Goal: Task Accomplishment & Management: Use online tool/utility

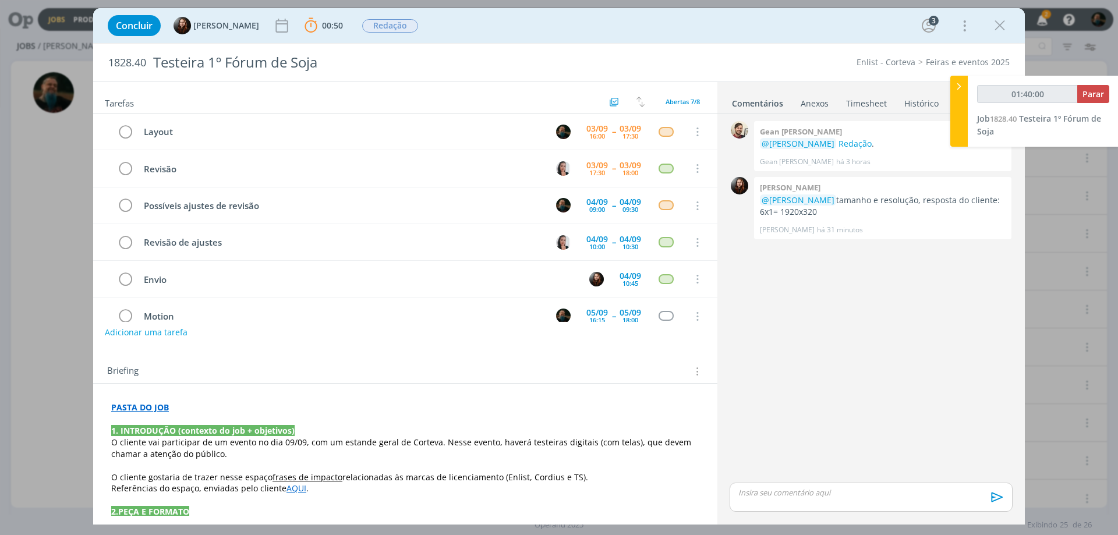
click at [818, 497] on p "dialog" at bounding box center [871, 492] width 264 height 10
type input "01:40:04"
click at [990, 505] on icon "dialog" at bounding box center [996, 501] width 12 height 10
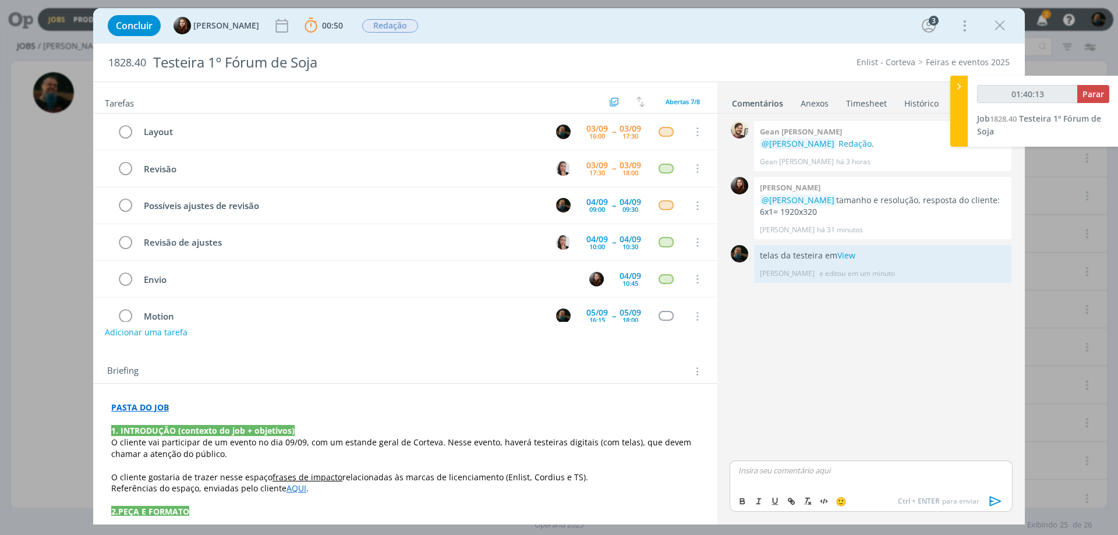
type input "01:40:14"
click at [1093, 91] on span "Parar" at bounding box center [1093, 94] width 22 height 11
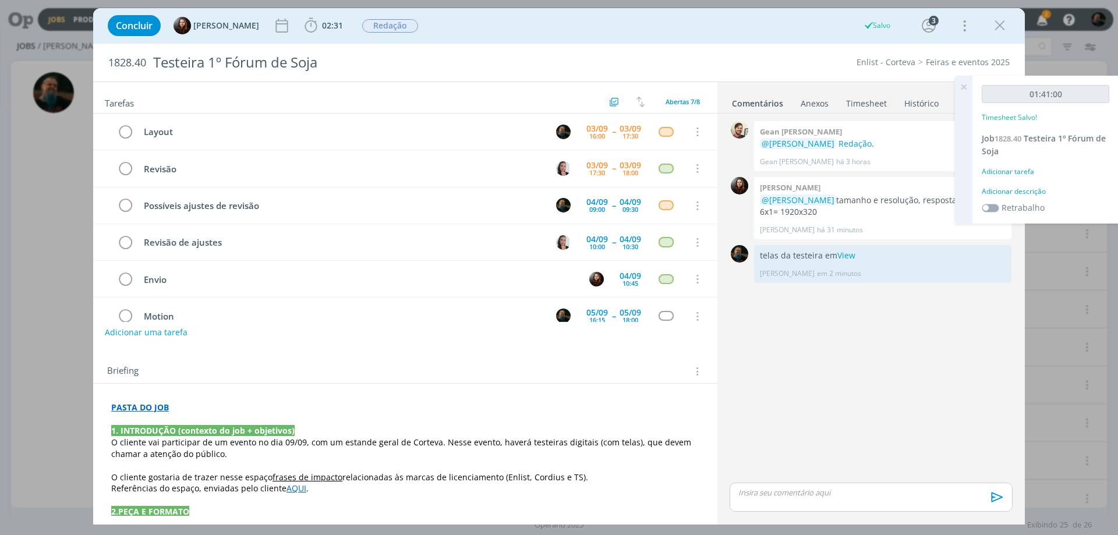
click at [1020, 190] on div "Adicionar descrição" at bounding box center [1046, 191] width 128 height 10
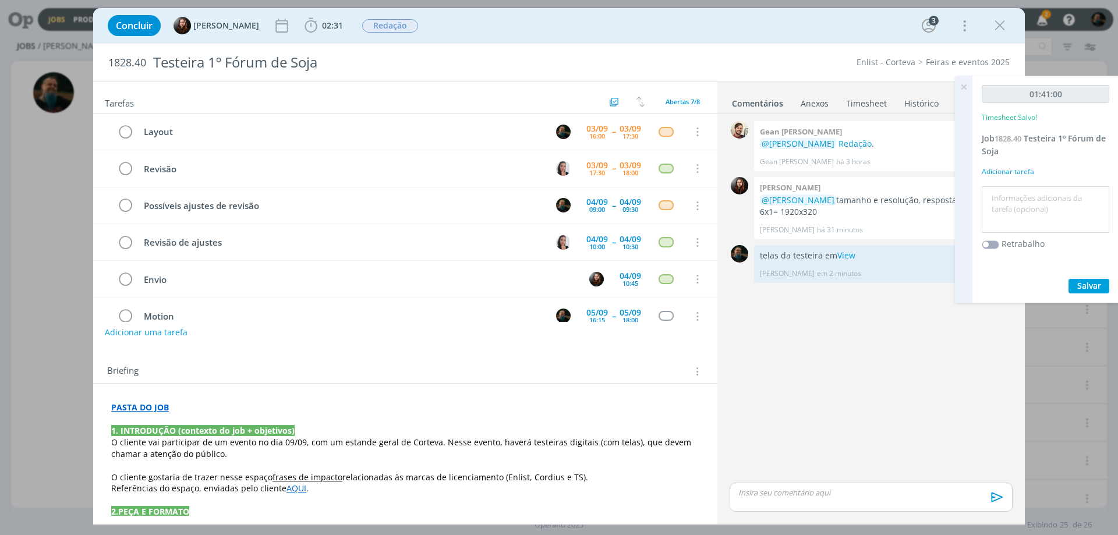
click at [1011, 206] on textarea at bounding box center [1046, 209] width 122 height 41
type textarea "layout telas testeira"
click at [1099, 289] on span "Salvar" at bounding box center [1089, 285] width 24 height 11
click at [965, 87] on icon at bounding box center [963, 87] width 21 height 23
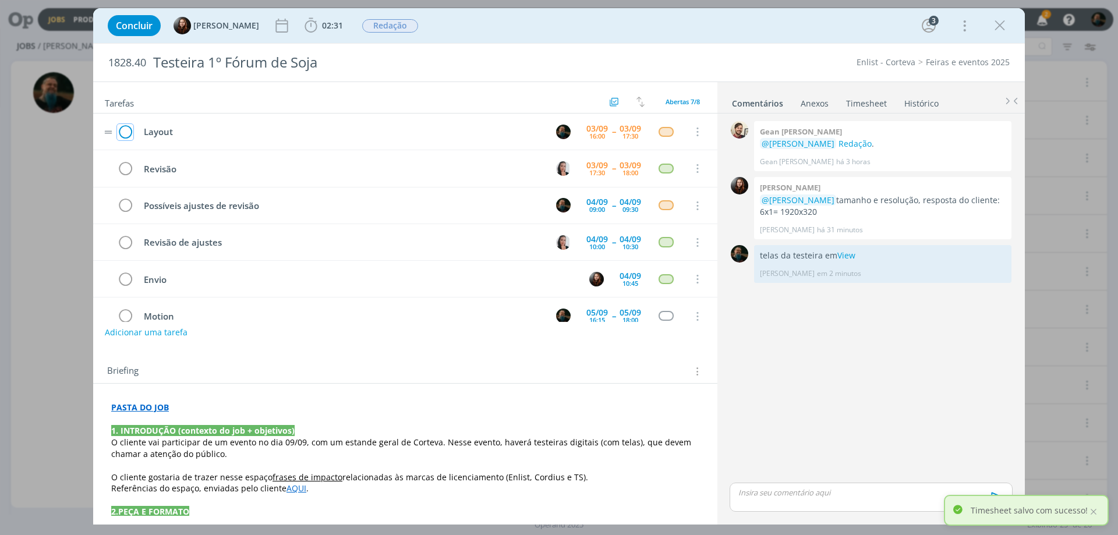
click at [129, 132] on icon "dialog" at bounding box center [125, 131] width 16 height 17
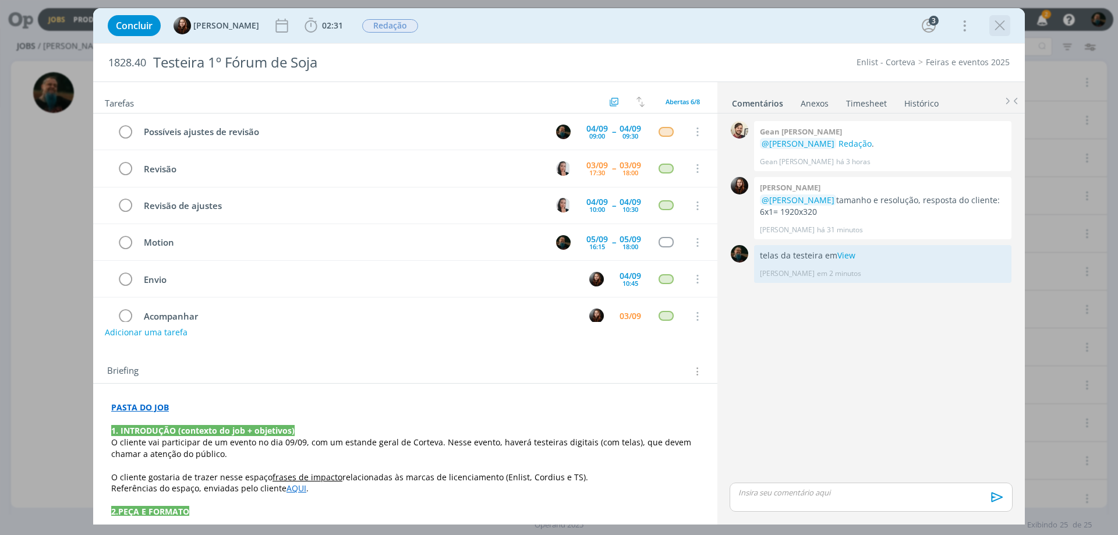
click at [995, 24] on icon "dialog" at bounding box center [999, 25] width 17 height 17
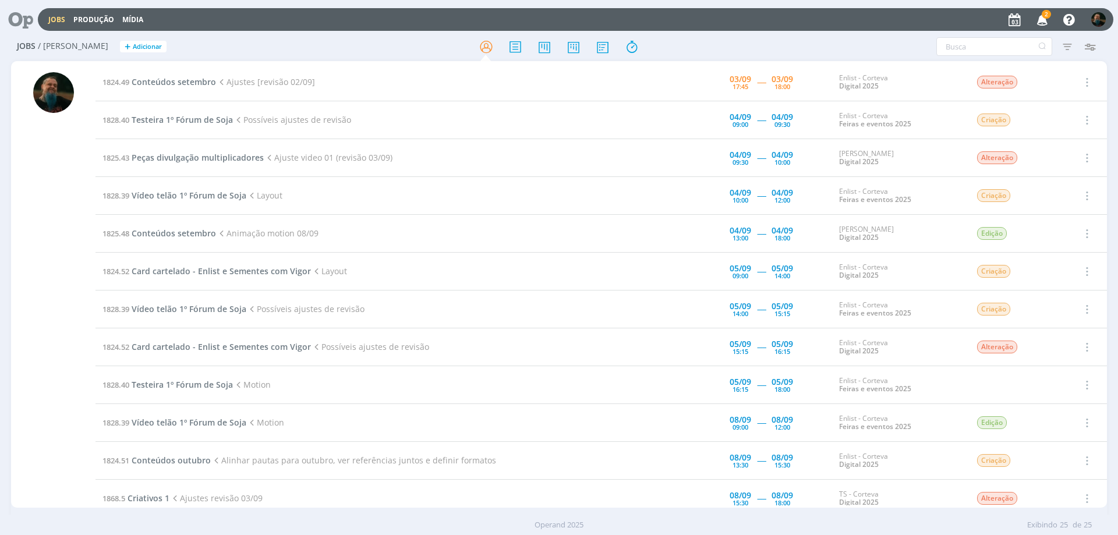
click at [1045, 16] on span "2" at bounding box center [1046, 14] width 9 height 9
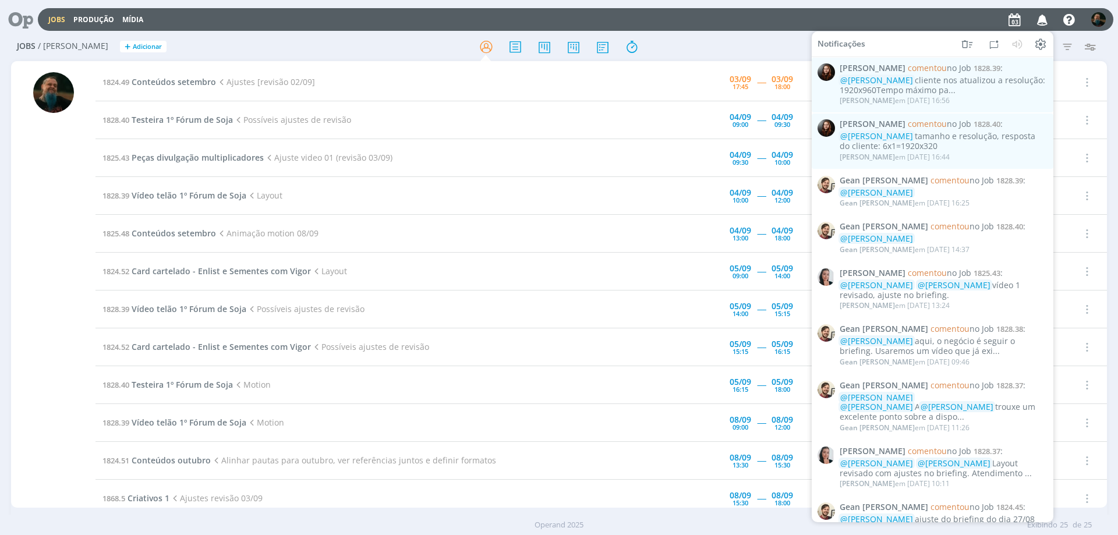
click at [1045, 16] on icon "button" at bounding box center [1042, 19] width 20 height 20
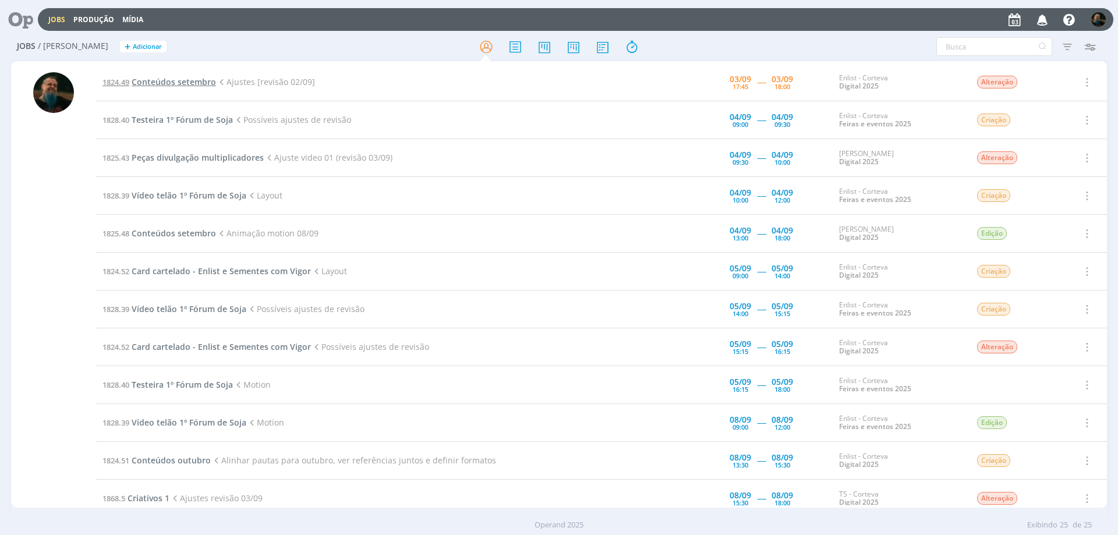
click at [182, 87] on span "Conteúdos setembro" at bounding box center [174, 81] width 84 height 11
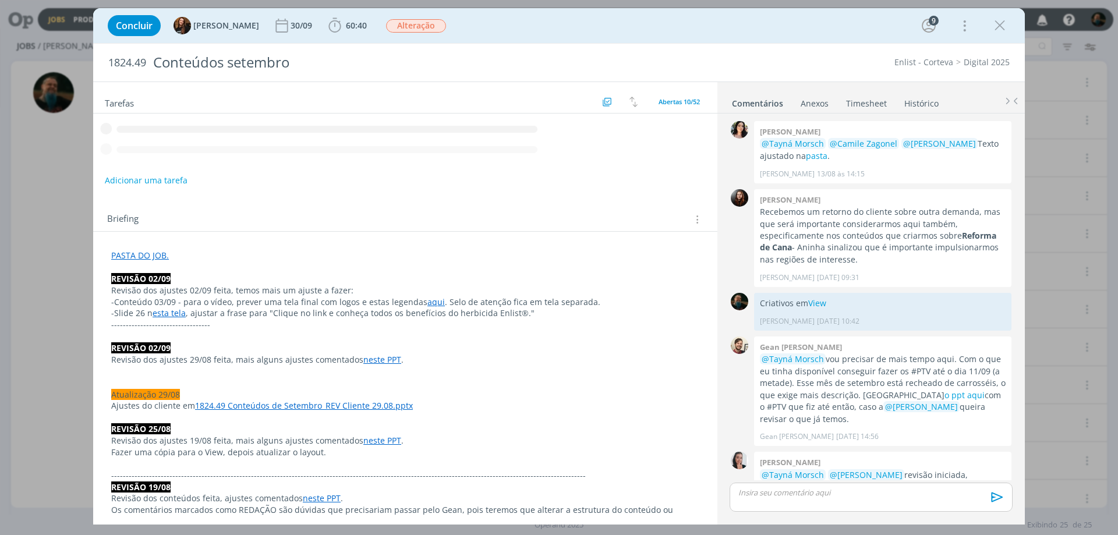
scroll to position [1233, 0]
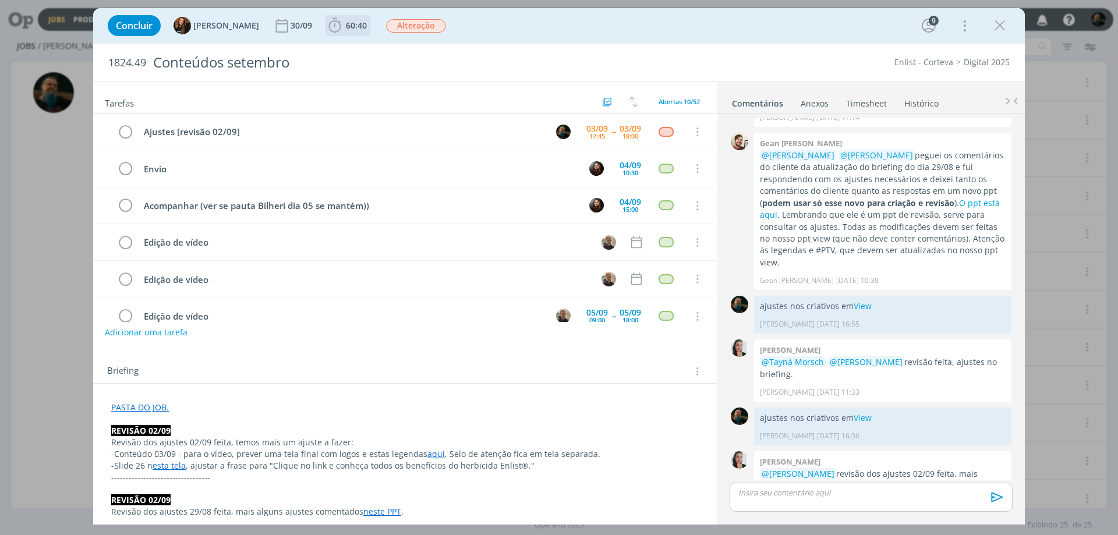
click at [348, 26] on span "60:40" at bounding box center [356, 25] width 21 height 11
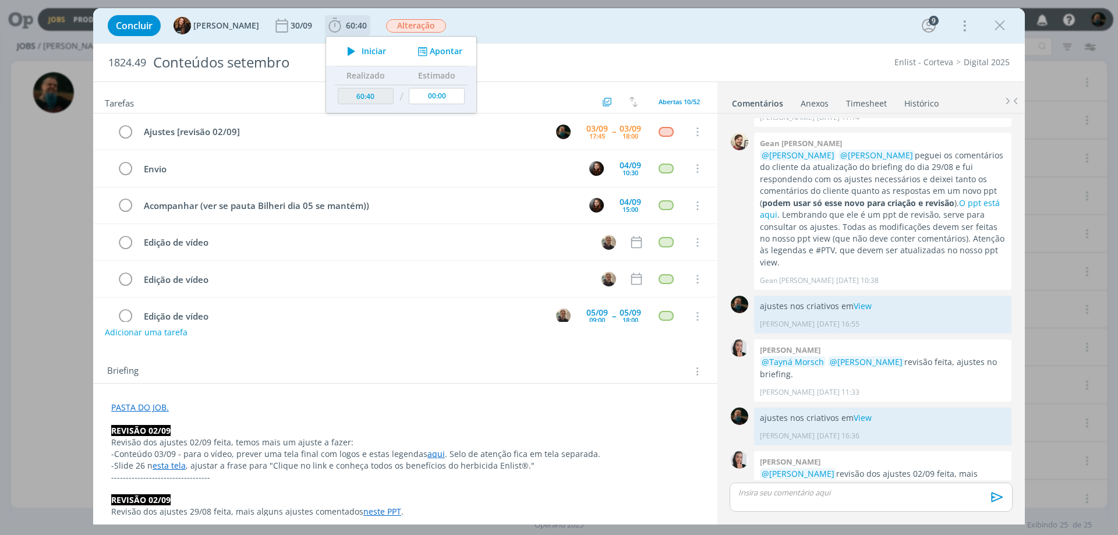
click at [362, 48] on span "Iniciar" at bounding box center [374, 51] width 24 height 8
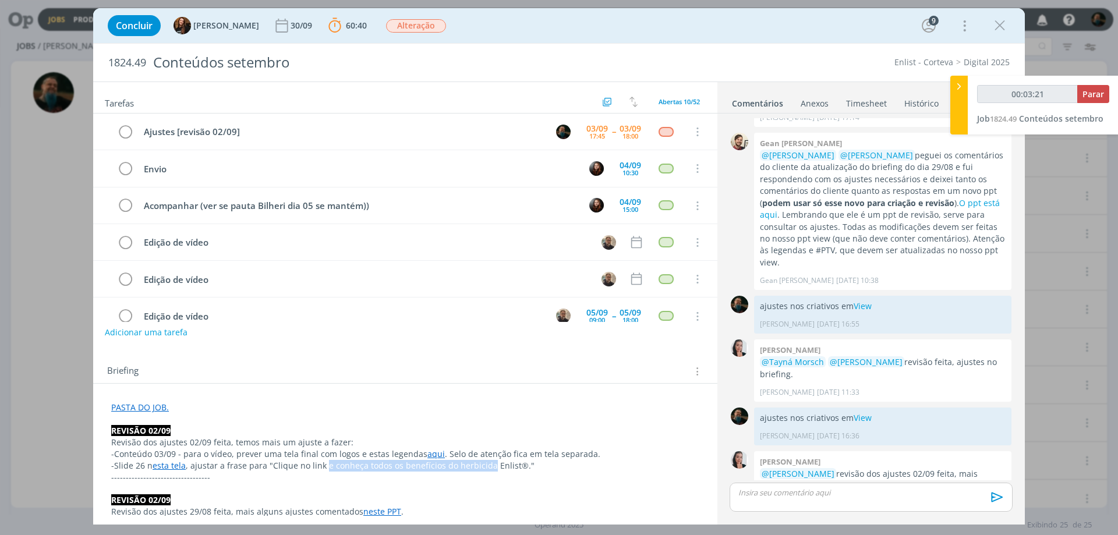
drag, startPoint x: 320, startPoint y: 468, endPoint x: 483, endPoint y: 466, distance: 163.0
click at [483, 466] on p "-Slide 26 n esta tela , ajustar a frase para "Clique no link e conheça todos os…" at bounding box center [405, 466] width 588 height 12
copy p "e conheça todos os benefícios do herbicida"
click at [430, 452] on link "aqui" at bounding box center [435, 453] width 17 height 11
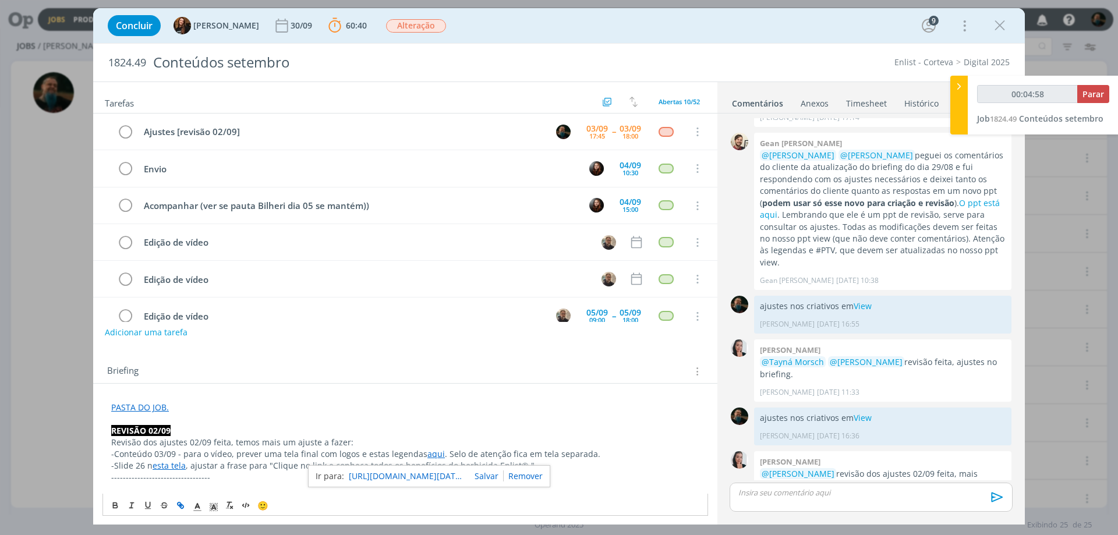
click at [431, 472] on link "[URL][DOMAIN_NAME][DATE][DATE]" at bounding box center [407, 476] width 116 height 15
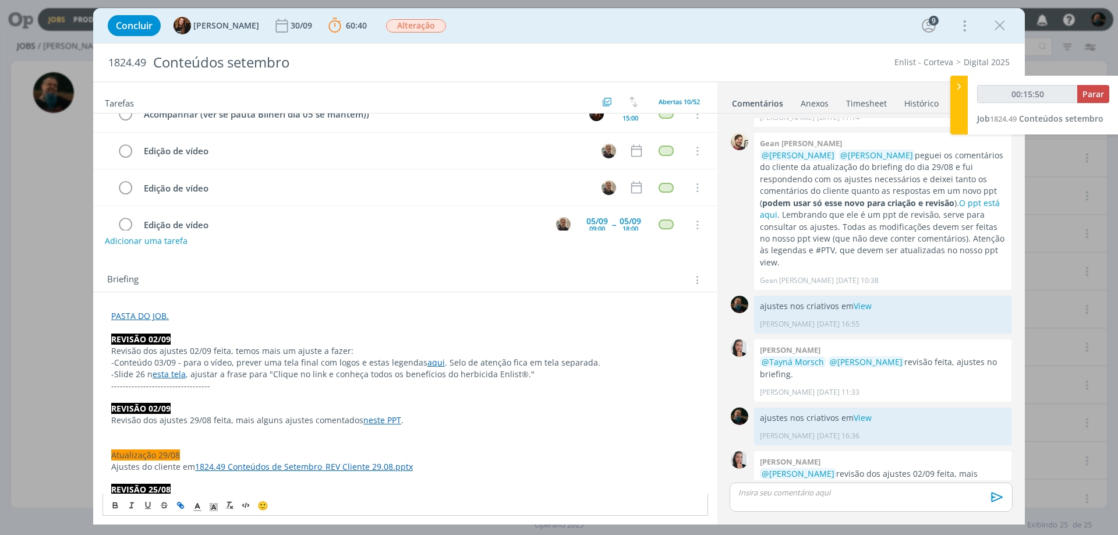
scroll to position [0, 0]
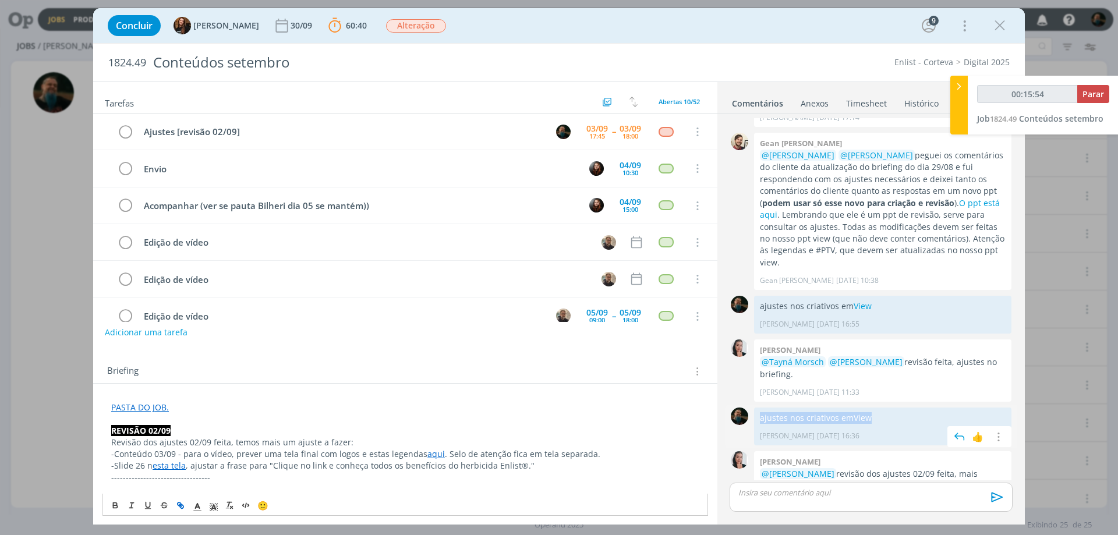
drag, startPoint x: 880, startPoint y: 380, endPoint x: 758, endPoint y: 384, distance: 122.4
click at [758, 408] on div "ajustes nos criativos em View [PERSON_NAME] [DATE] 16:36 👍 Editar Excluir" at bounding box center [882, 427] width 257 height 38
copy p "ajustes nos criativos em View"
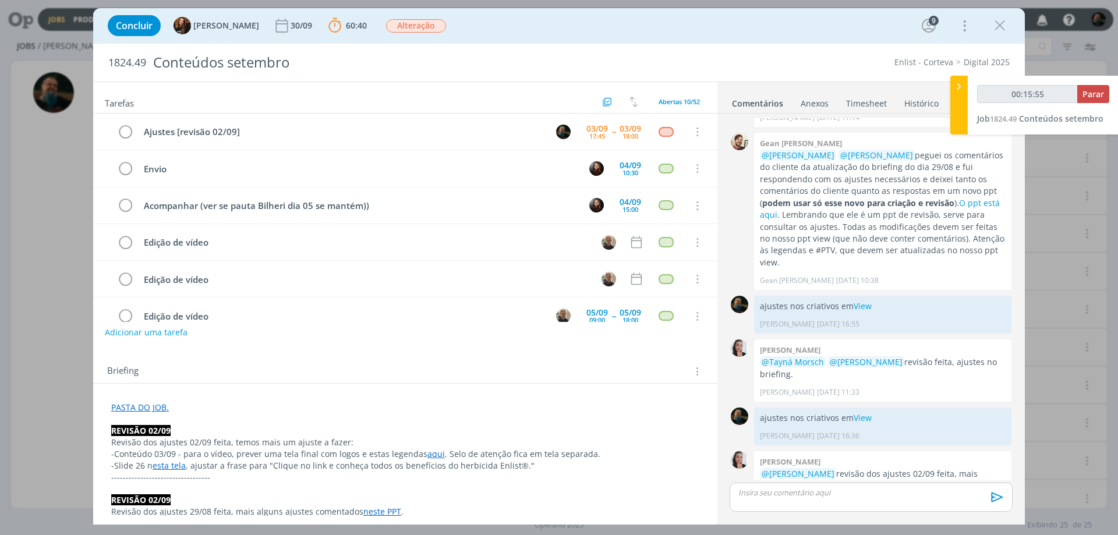
click at [805, 500] on div "dialog" at bounding box center [871, 497] width 283 height 29
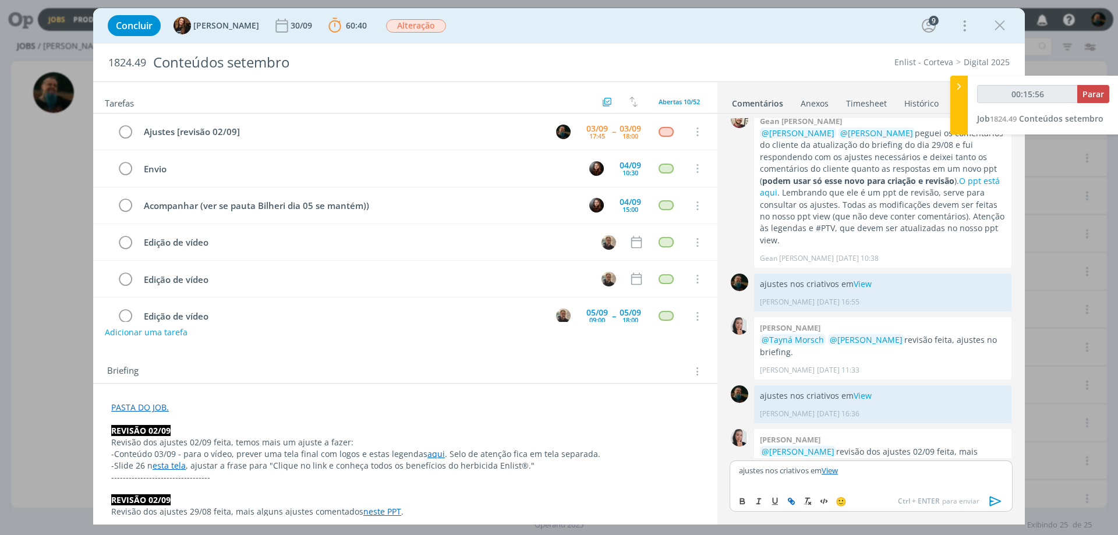
click at [988, 502] on icon "dialog" at bounding box center [995, 501] width 17 height 17
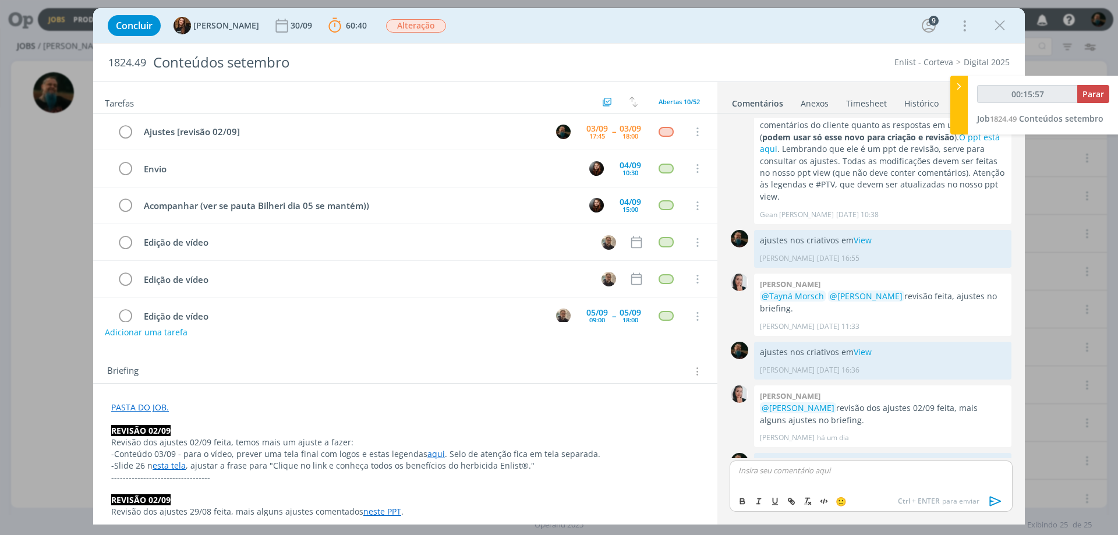
type input "00:15:58"
click at [1095, 90] on span "Parar" at bounding box center [1093, 94] width 22 height 11
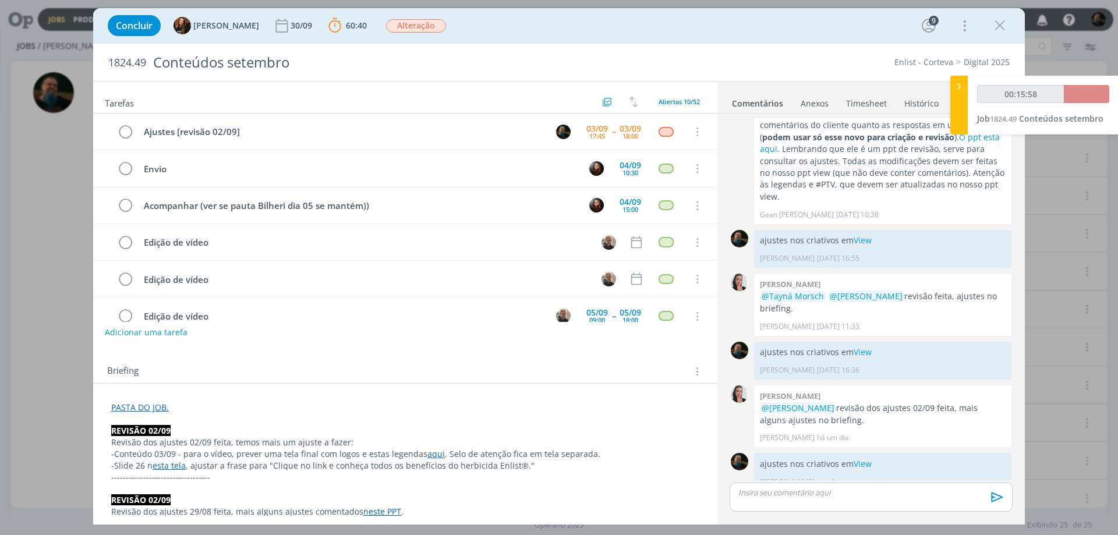
scroll to position [1276, 0]
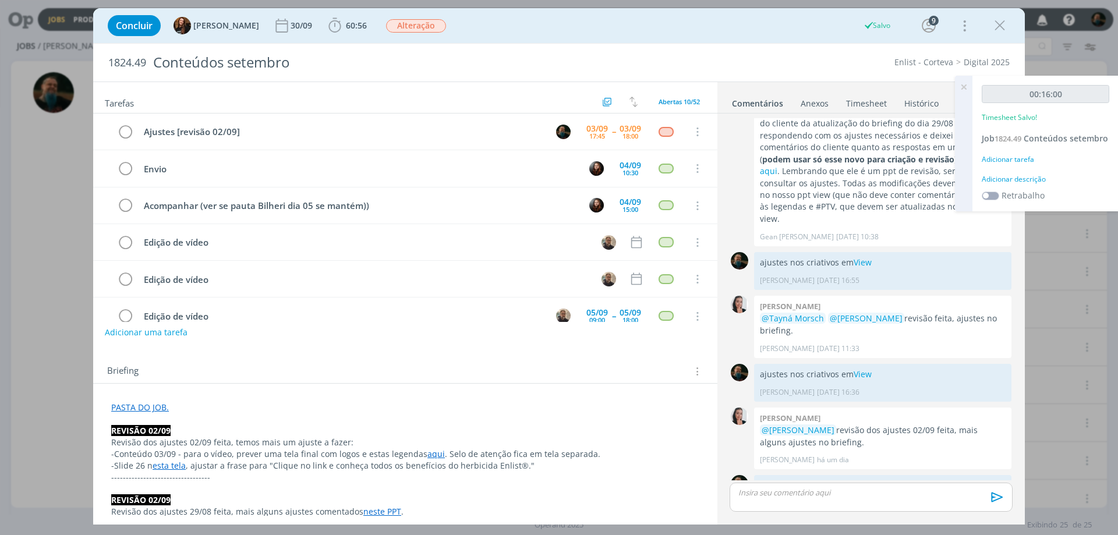
click at [1032, 180] on div "Adicionar descrição" at bounding box center [1046, 179] width 128 height 10
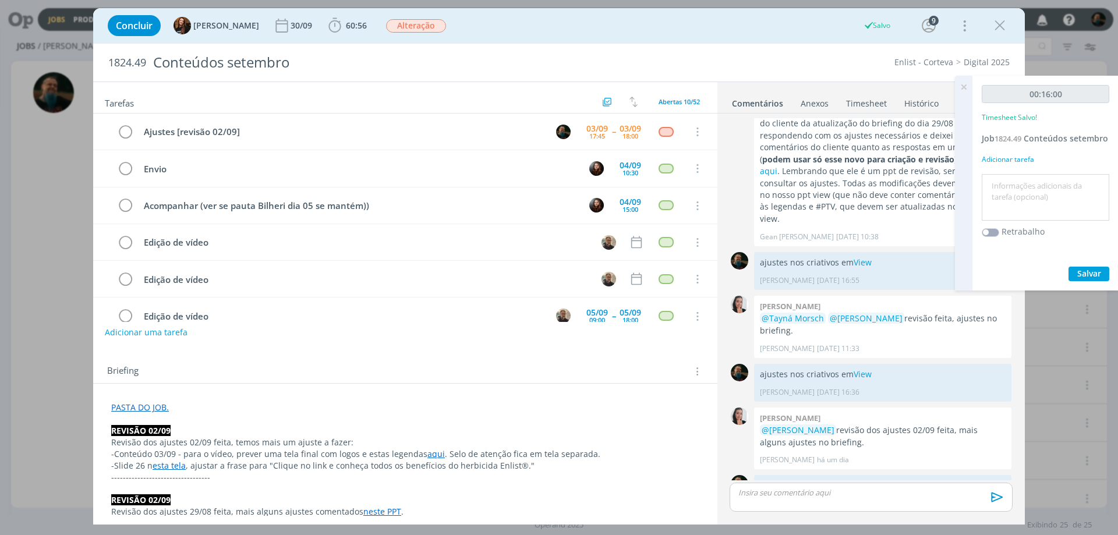
click at [1029, 192] on textarea at bounding box center [1046, 197] width 122 height 41
type textarea "ajustes de layout"
click at [1089, 271] on span "Salvar" at bounding box center [1089, 273] width 24 height 11
click at [967, 83] on icon at bounding box center [963, 87] width 21 height 23
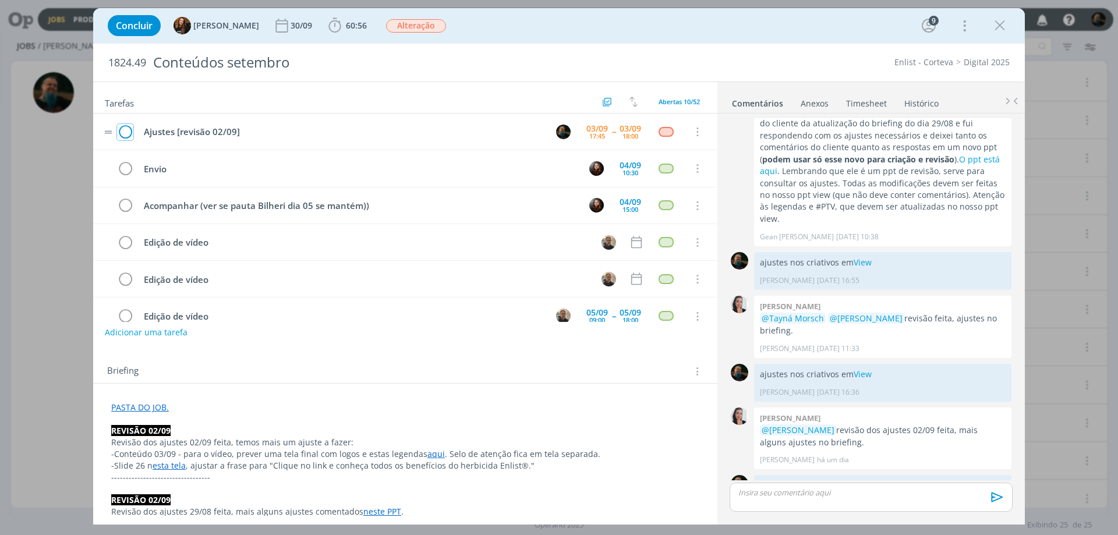
click at [124, 135] on icon "dialog" at bounding box center [125, 131] width 16 height 17
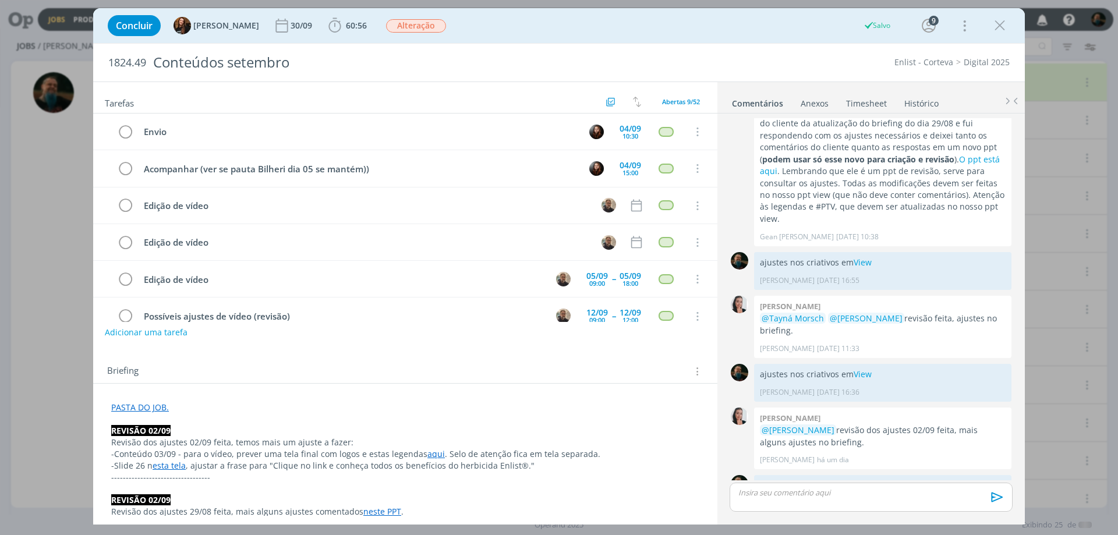
click at [1004, 26] on icon "dialog" at bounding box center [999, 25] width 17 height 17
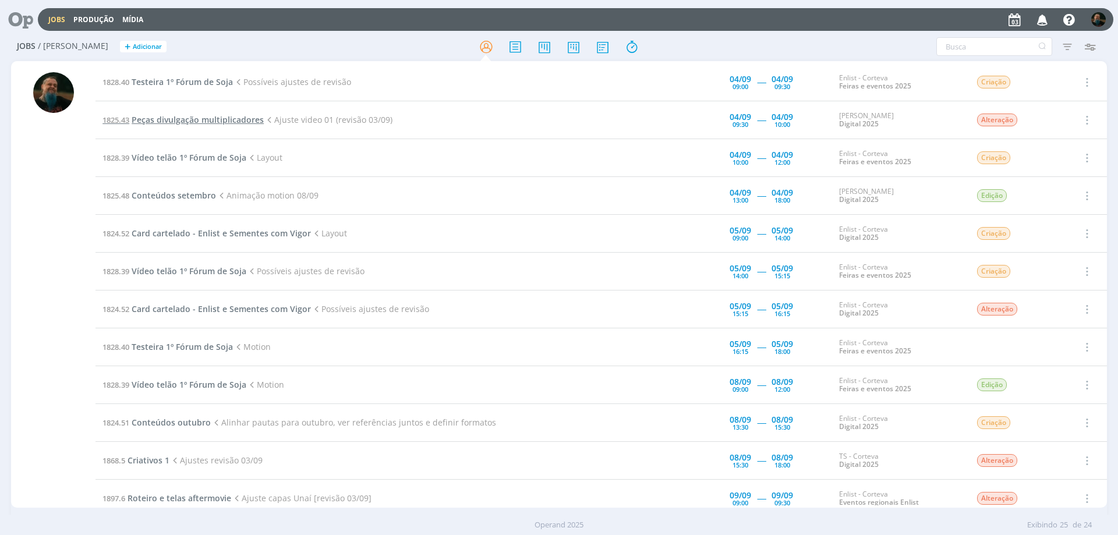
click at [229, 123] on span "Peças divulgação multiplicadores" at bounding box center [198, 119] width 132 height 11
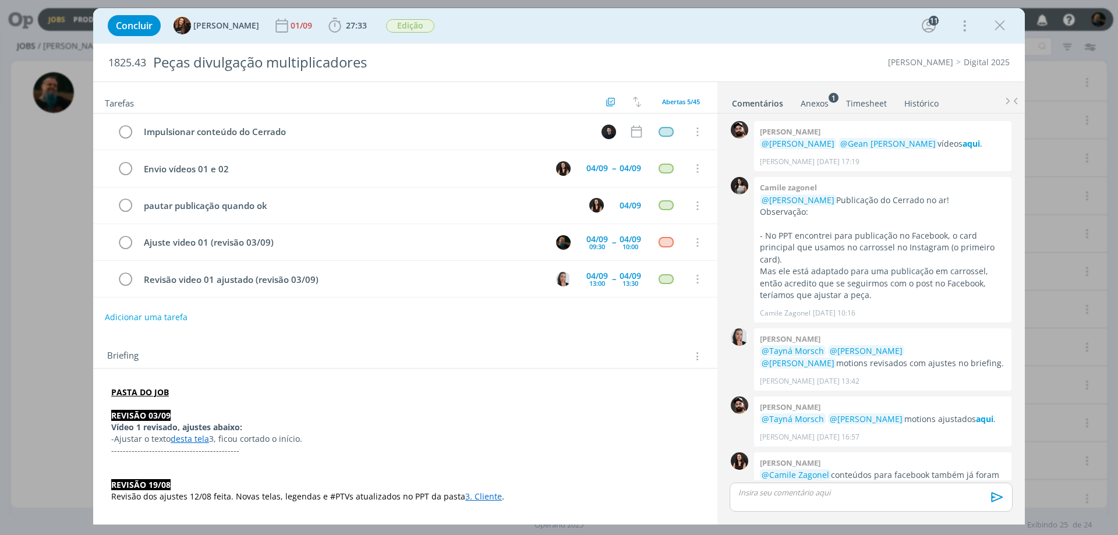
scroll to position [1151, 0]
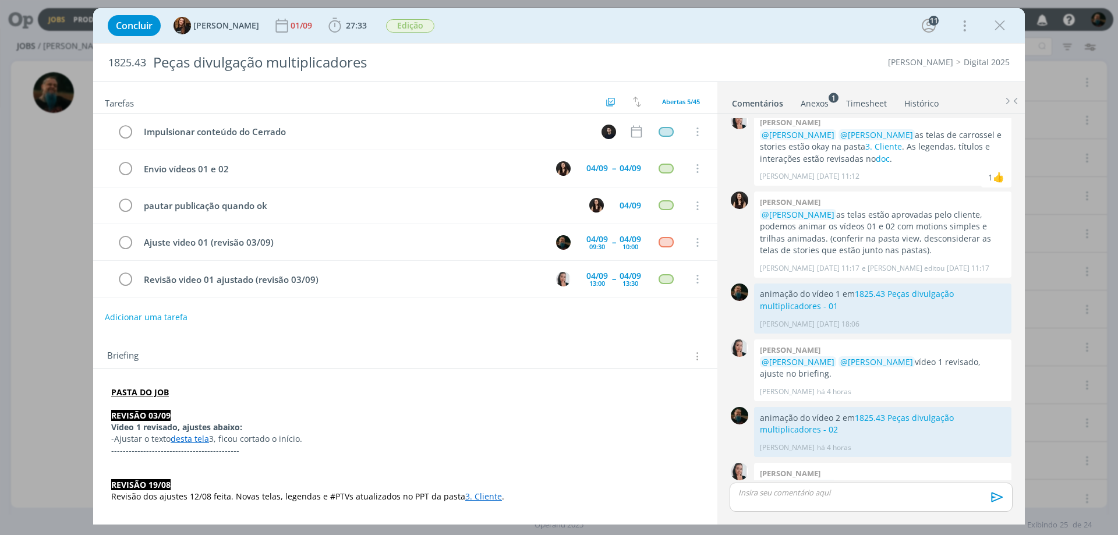
click at [194, 441] on link "desta tela" at bounding box center [190, 438] width 38 height 11
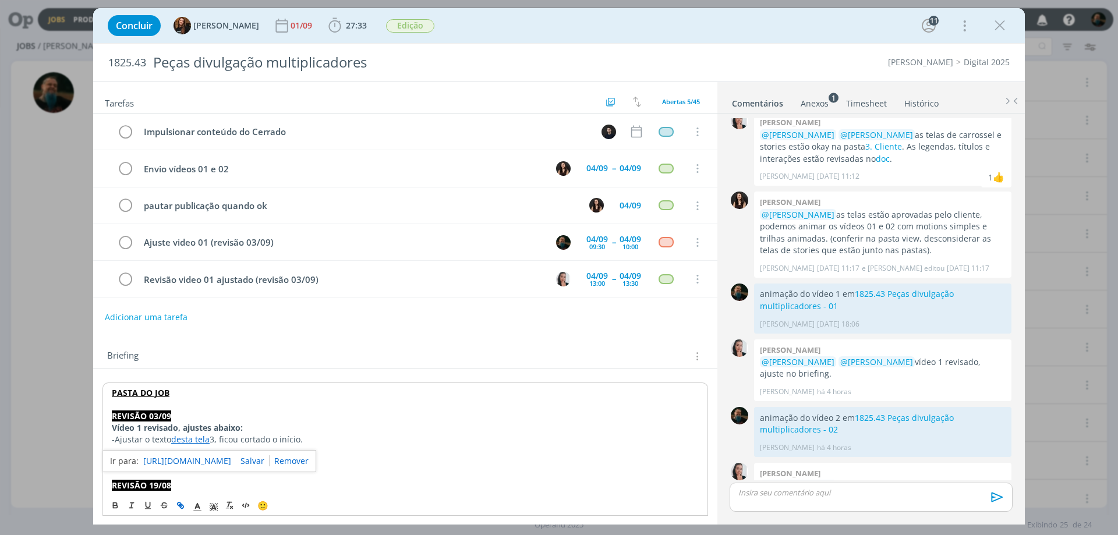
click at [197, 460] on link "[URL][DOMAIN_NAME]" at bounding box center [187, 461] width 88 height 15
click at [424, 434] on p "-Ajustar o texto desta tela 3, ficou cortado o início." at bounding box center [405, 440] width 587 height 12
click at [937, 288] on link "1825.43 Peças divulgação multiplicadores - 01" at bounding box center [857, 299] width 194 height 23
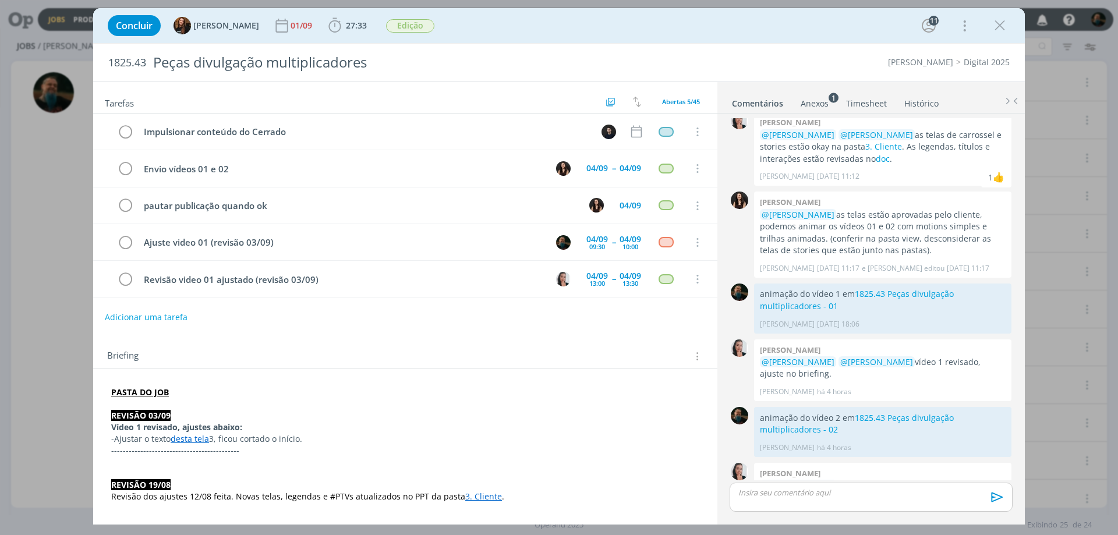
click at [199, 441] on link "desta tela" at bounding box center [190, 438] width 38 height 11
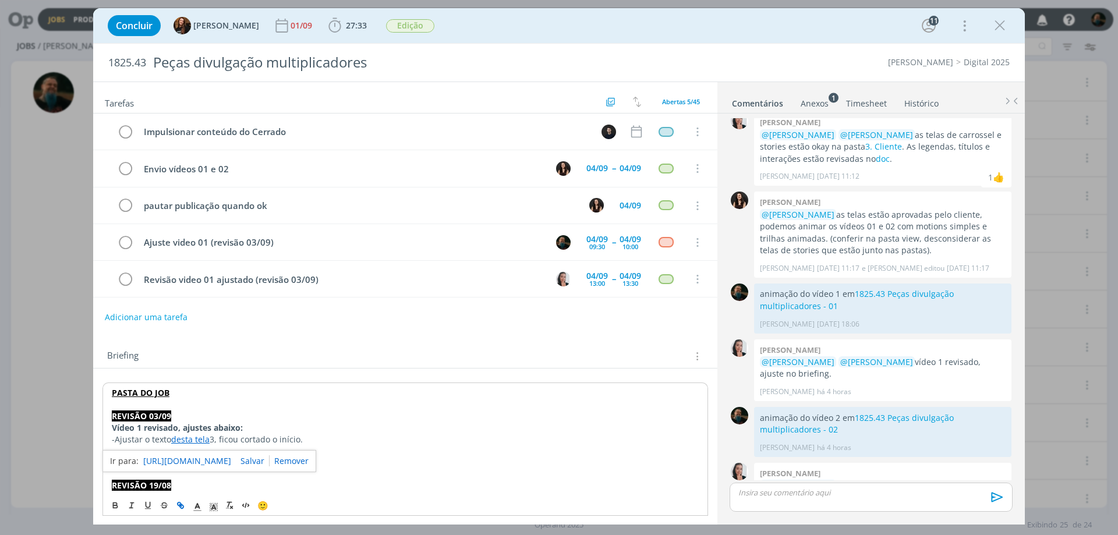
click at [215, 455] on link "[URL][DOMAIN_NAME]" at bounding box center [187, 461] width 88 height 15
click at [996, 21] on icon "dialog" at bounding box center [999, 25] width 17 height 17
